Goal: Task Accomplishment & Management: Manage account settings

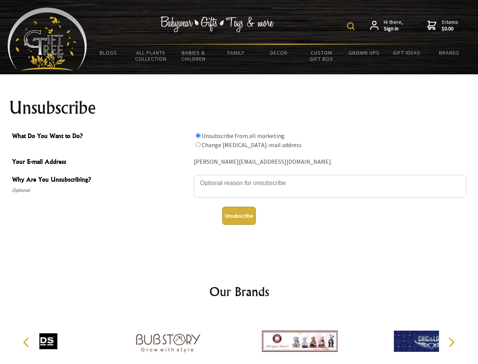
click at [352, 26] on img at bounding box center [351, 26] width 8 height 8
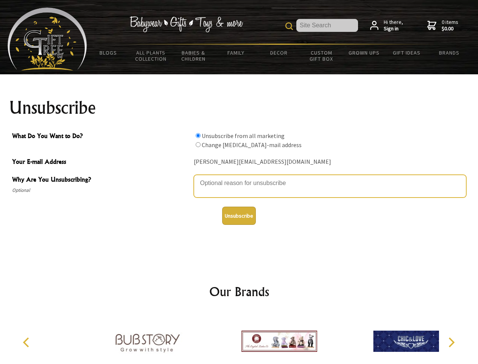
click at [239, 177] on textarea "Why Are You Unsubscribing?" at bounding box center [330, 186] width 273 height 23
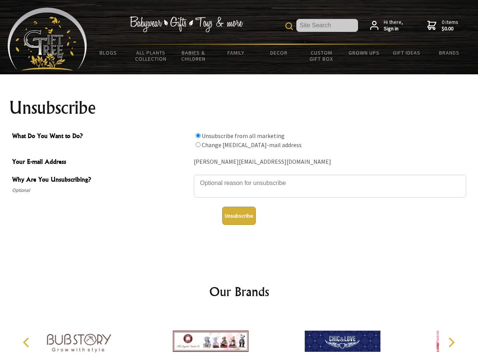
click at [198, 135] on input "What Do You Want to Do?" at bounding box center [198, 135] width 5 height 5
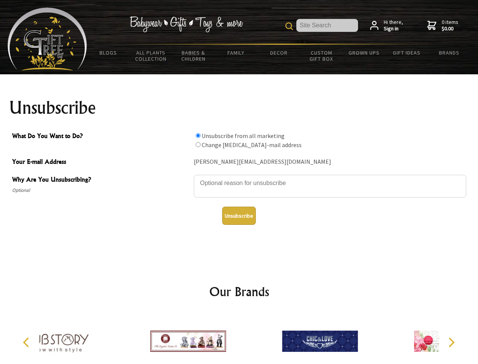
click at [198, 144] on input "What Do You Want to Do?" at bounding box center [198, 144] width 5 height 5
radio input "true"
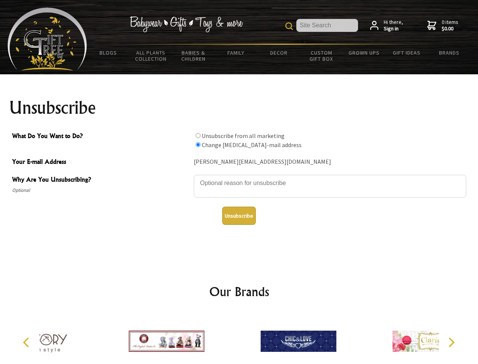
click at [239, 215] on button "Unsubscribe" at bounding box center [239, 215] width 34 height 18
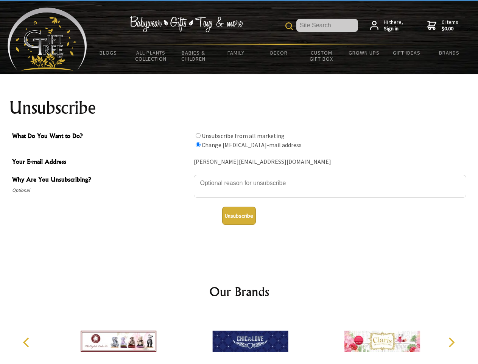
click at [239, 338] on img at bounding box center [250, 340] width 76 height 57
